Goal: Information Seeking & Learning: Learn about a topic

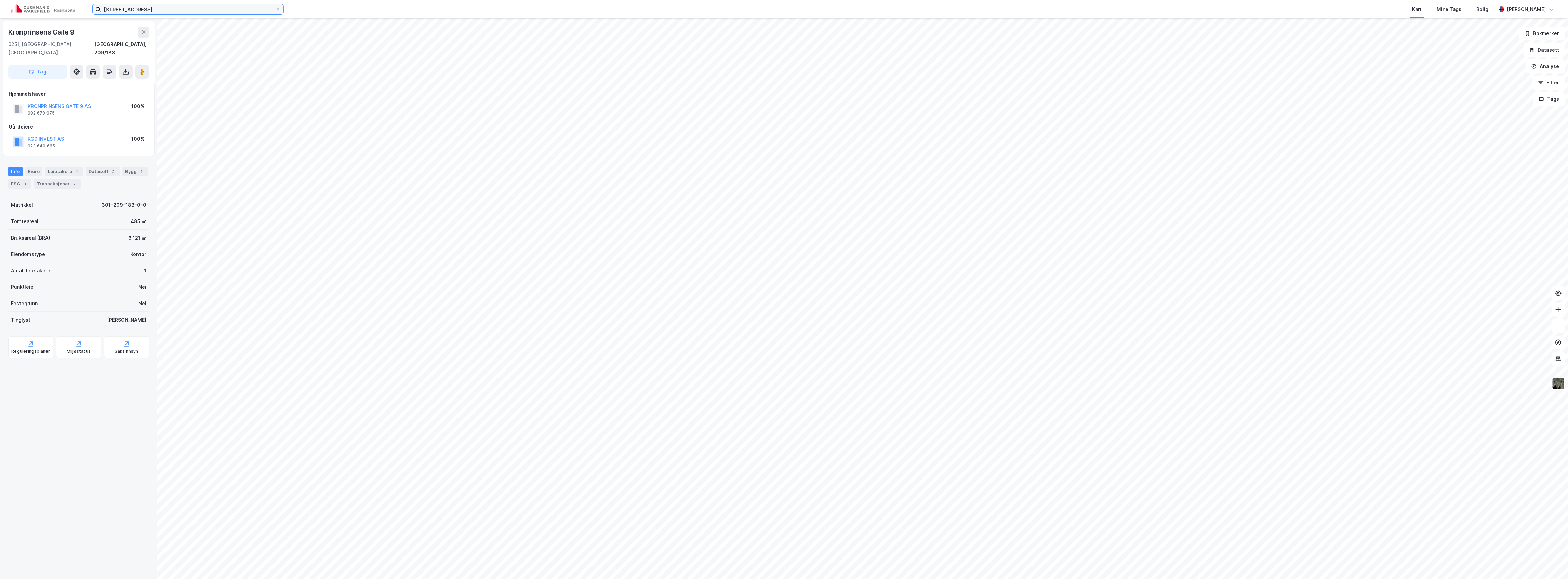
click at [141, 7] on input "[STREET_ADDRESS]" at bounding box center [188, 9] width 174 height 10
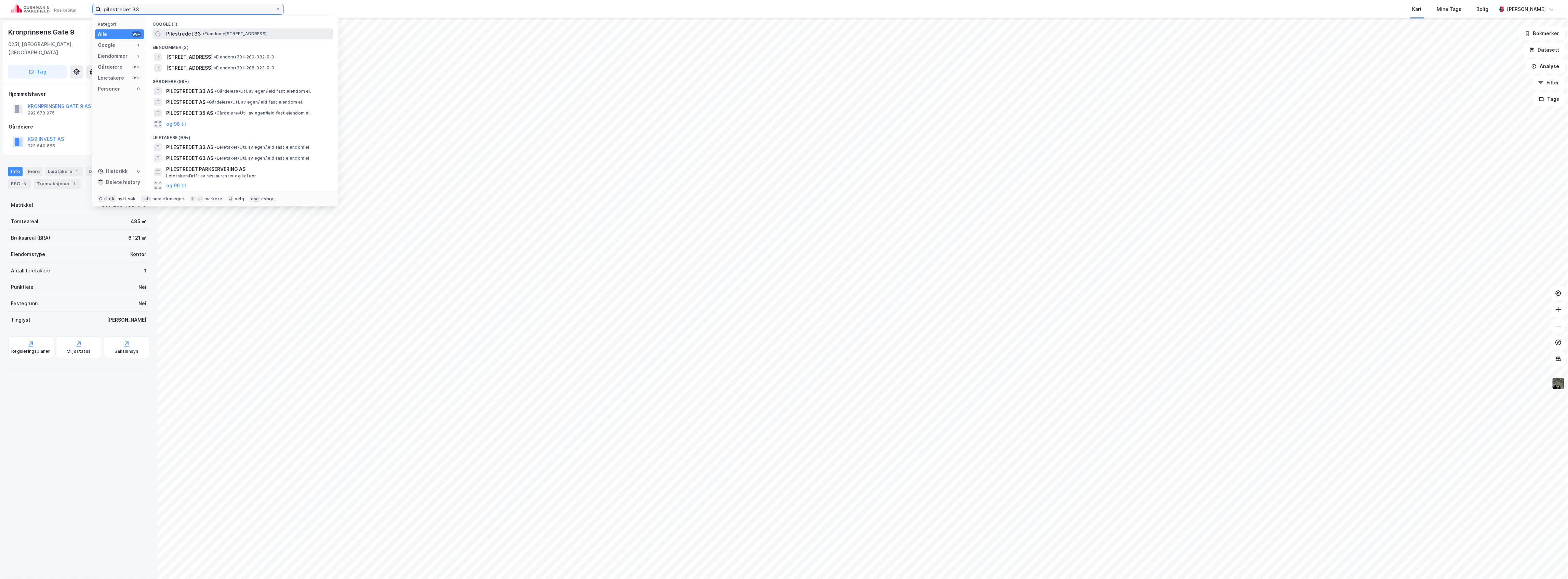
type input "pilestredet 33"
click at [210, 30] on div "Pilestredet 33 • Eiendom • [STREET_ADDRESS]" at bounding box center [249, 33] width 166 height 8
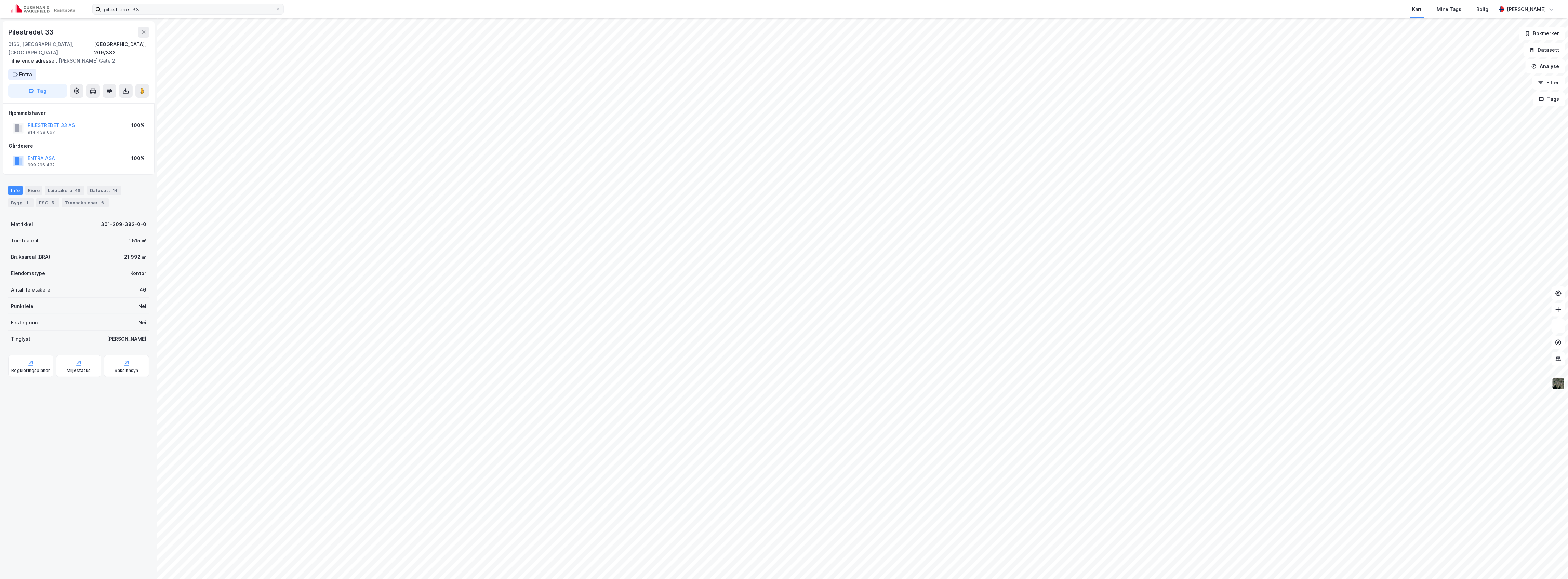
click at [194, 15] on label "pilestredet 33" at bounding box center [188, 9] width 192 height 11
click at [194, 15] on input "pilestredet 33" at bounding box center [188, 9] width 174 height 10
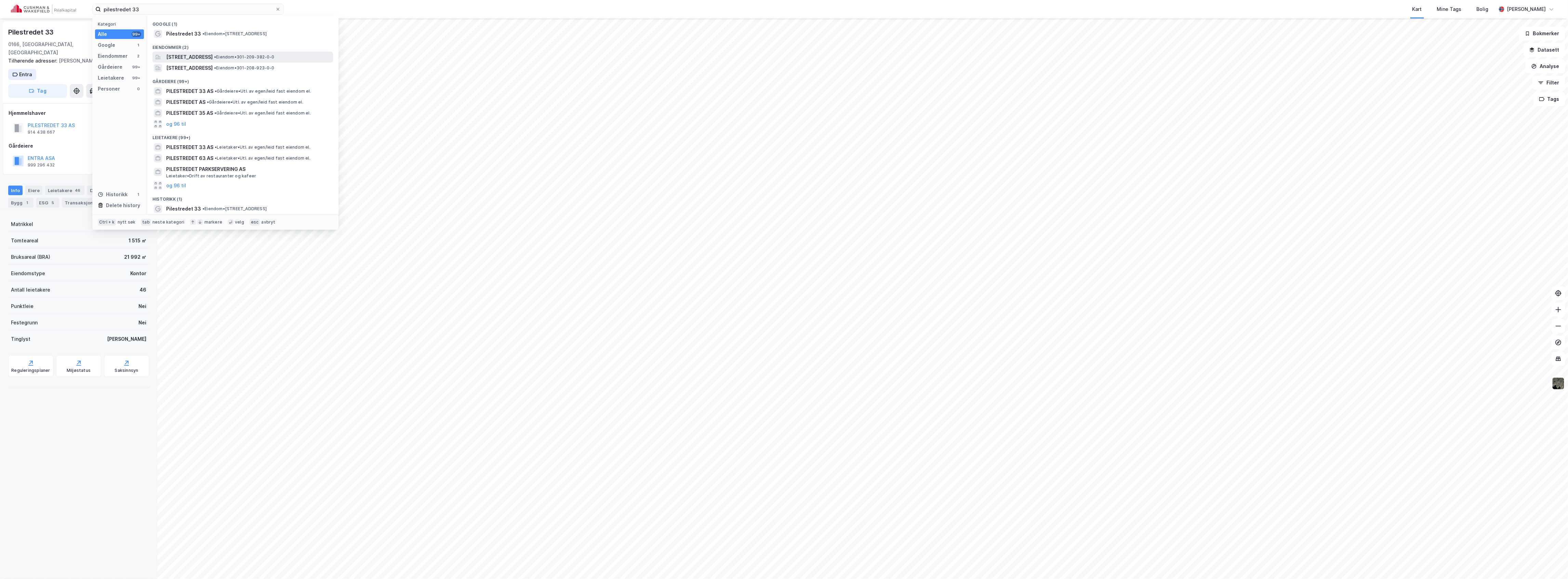
click at [187, 56] on span "[STREET_ADDRESS]" at bounding box center [189, 57] width 46 height 8
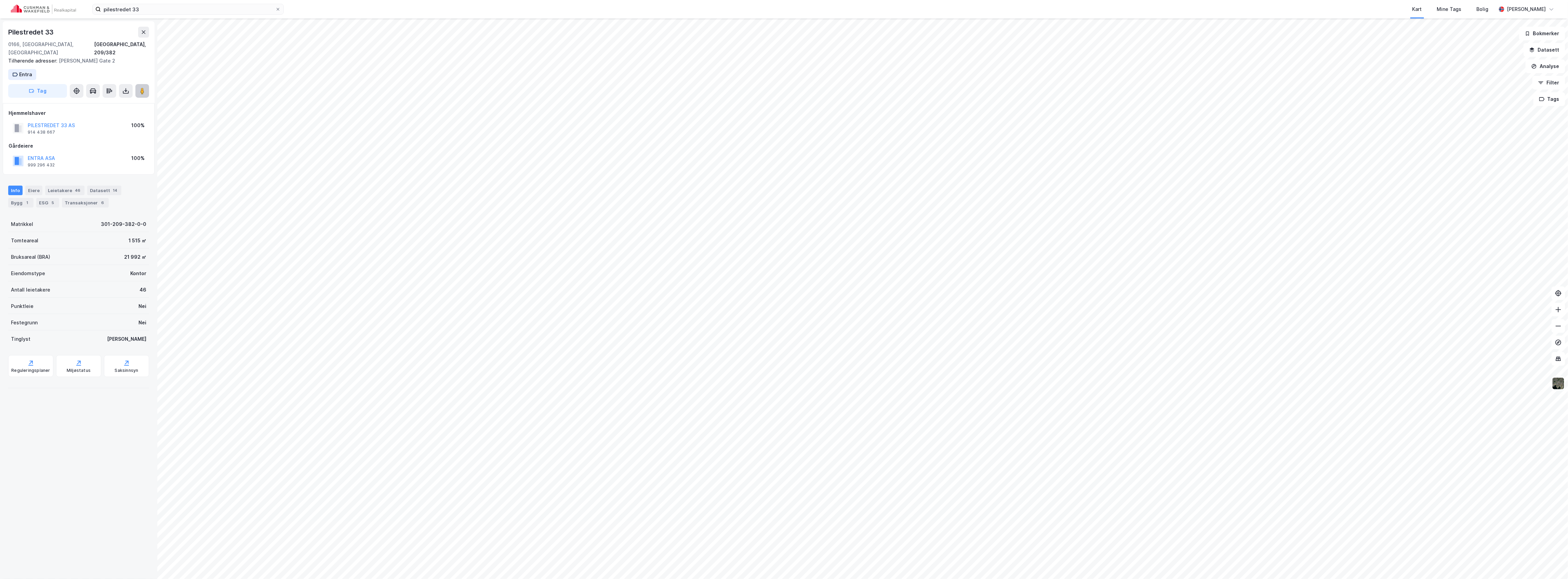
click at [140, 84] on button at bounding box center [142, 91] width 13 height 13
